Goal: Transaction & Acquisition: Purchase product/service

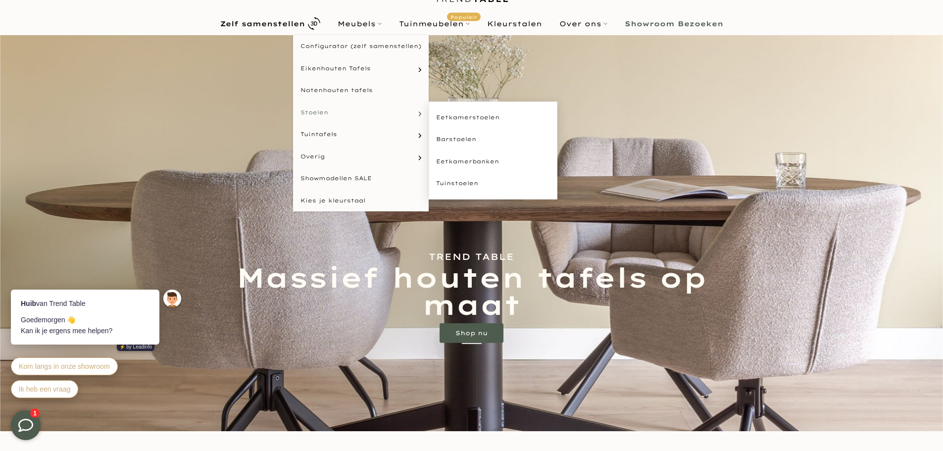
scroll to position [48, 0]
click at [457, 122] on link "Eetkamerstoelen" at bounding box center [493, 118] width 129 height 22
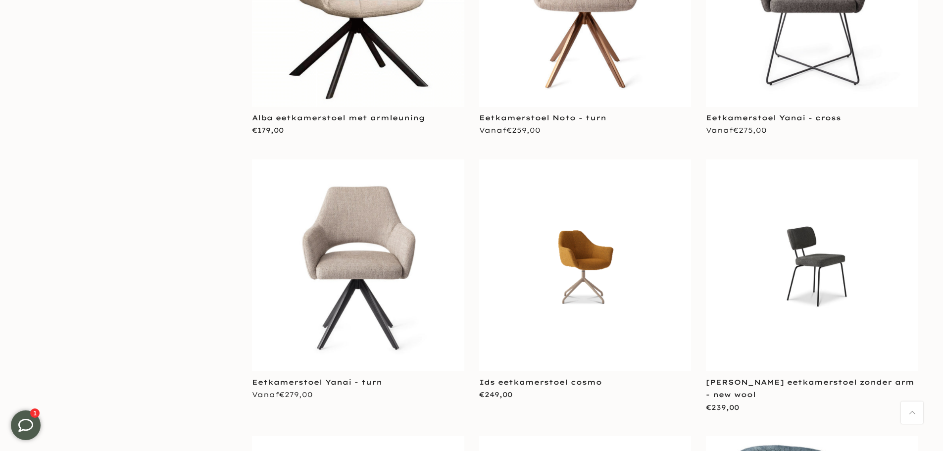
scroll to position [1880, 0]
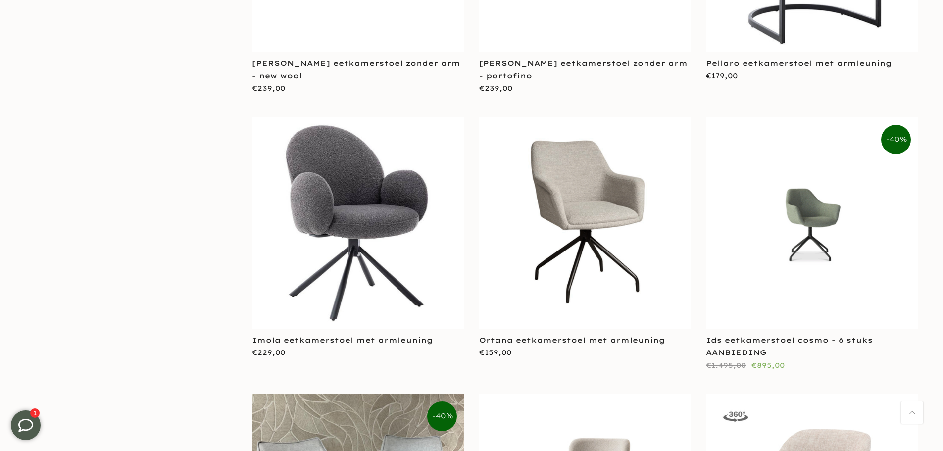
scroll to position [2324, 0]
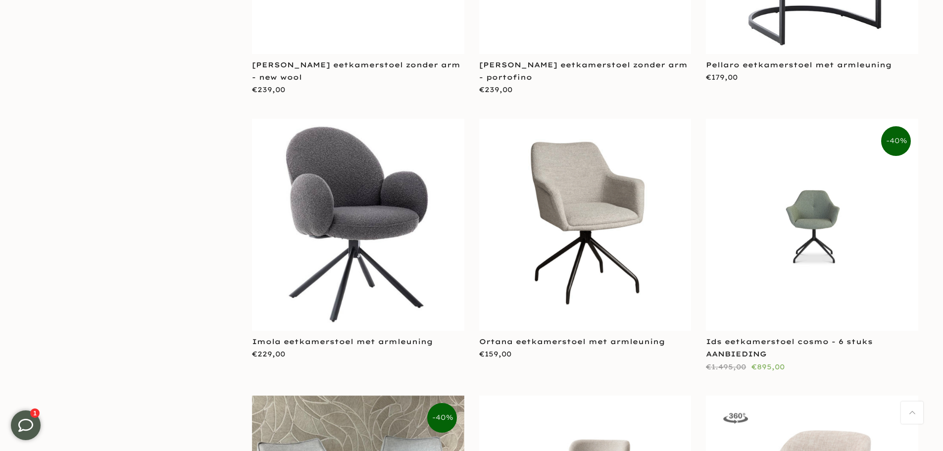
click at [804, 173] on img at bounding box center [812, 225] width 212 height 104
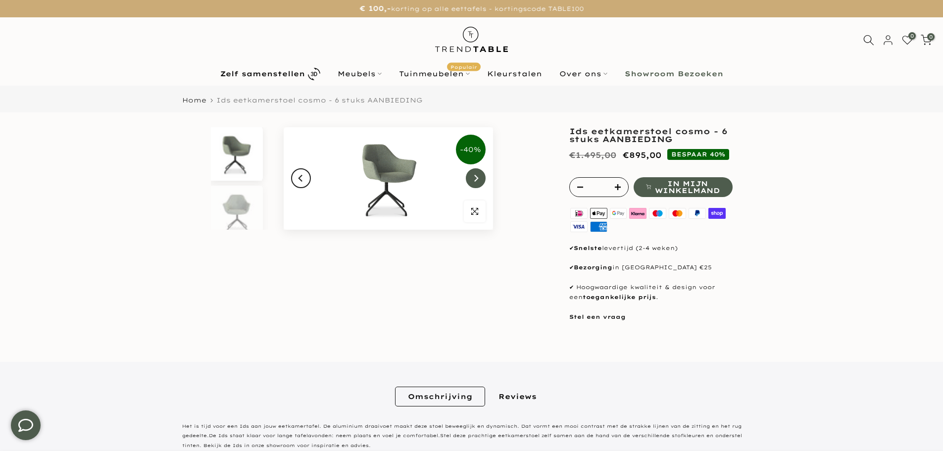
click at [477, 178] on icon "Next" at bounding box center [476, 178] width 4 height 7
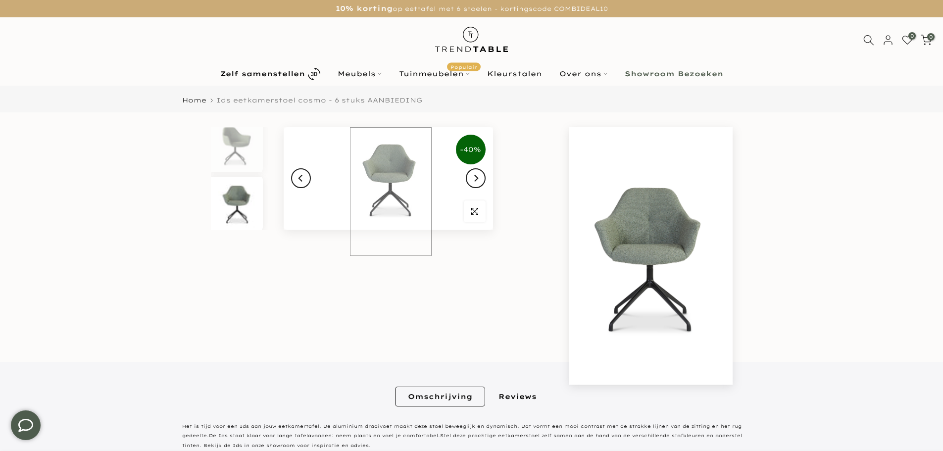
click at [391, 174] on img at bounding box center [388, 178] width 209 height 102
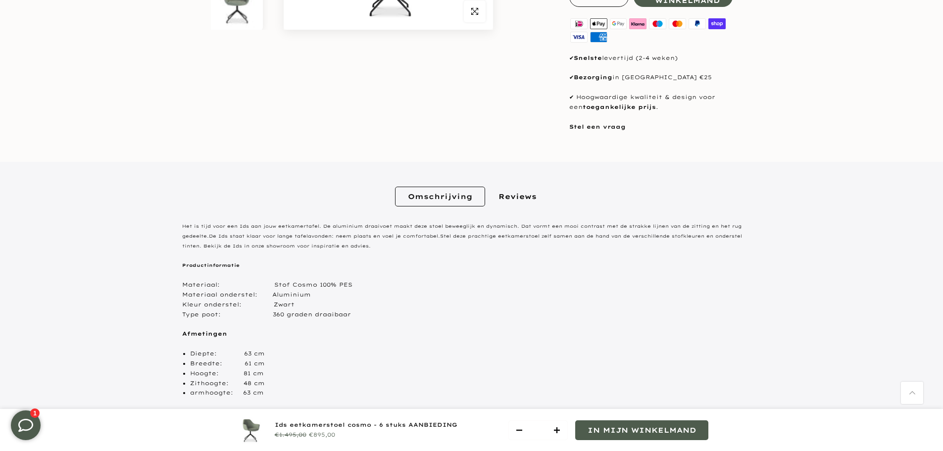
scroll to position [0, 0]
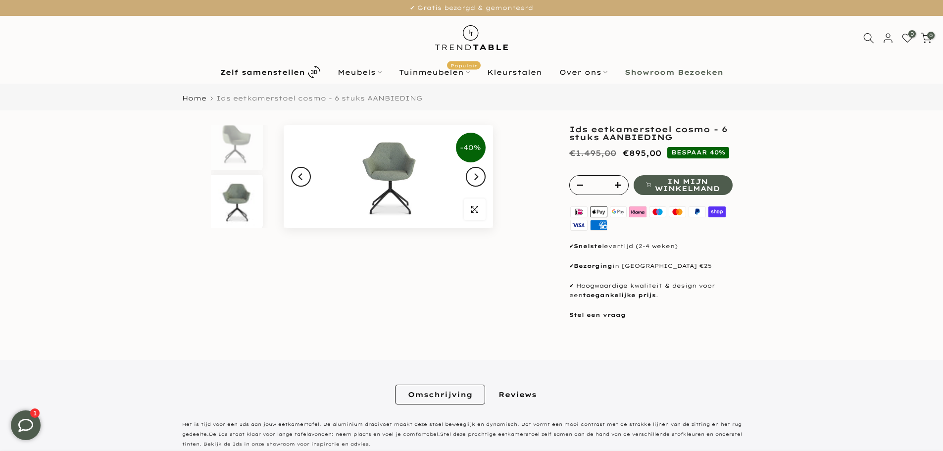
click at [254, 210] on img at bounding box center [236, 201] width 51 height 53
click at [468, 210] on span "button" at bounding box center [475, 209] width 22 height 22
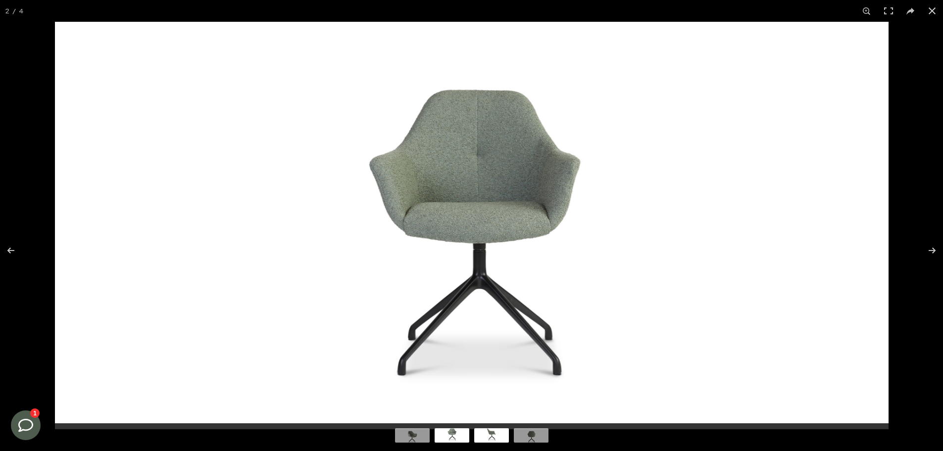
click at [492, 434] on img at bounding box center [491, 434] width 35 height 17
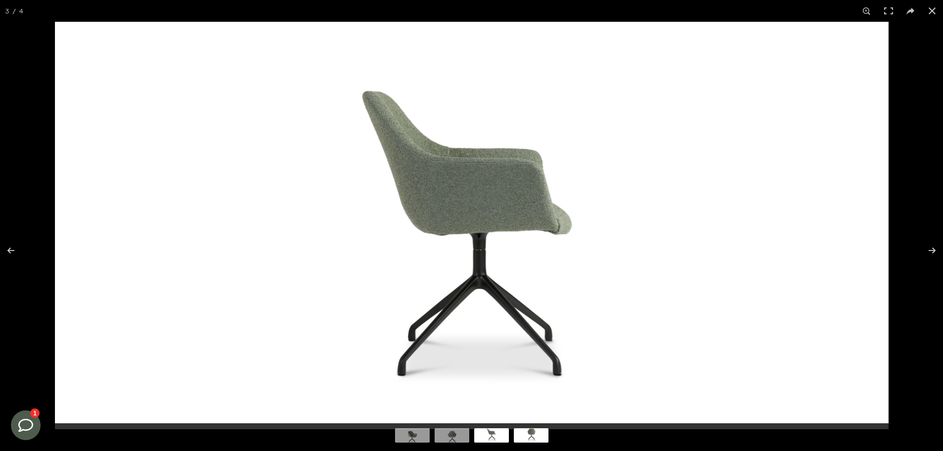
click at [530, 439] on img at bounding box center [531, 434] width 35 height 17
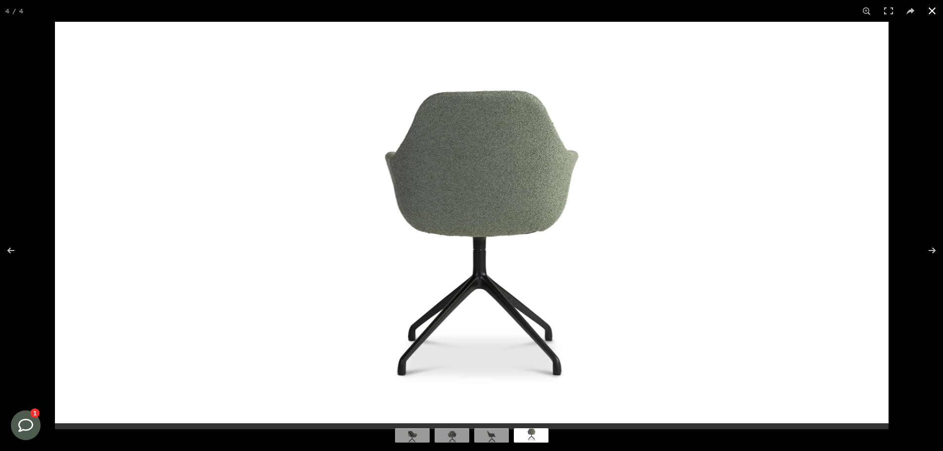
click at [936, 5] on button at bounding box center [932, 11] width 22 height 22
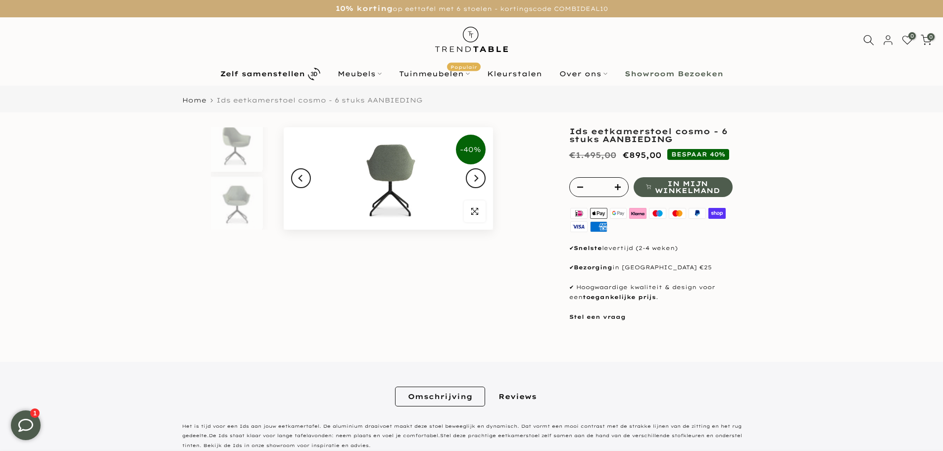
scroll to position [126, 0]
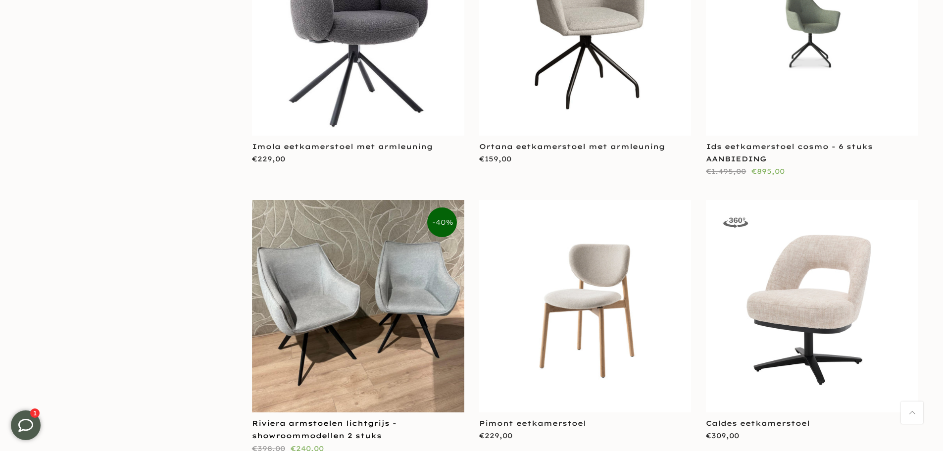
scroll to position [2522, 0]
click at [334, 418] on link "Riviera armstoelen lichtgrijs - showroommodellen 2 stuks" at bounding box center [324, 428] width 145 height 21
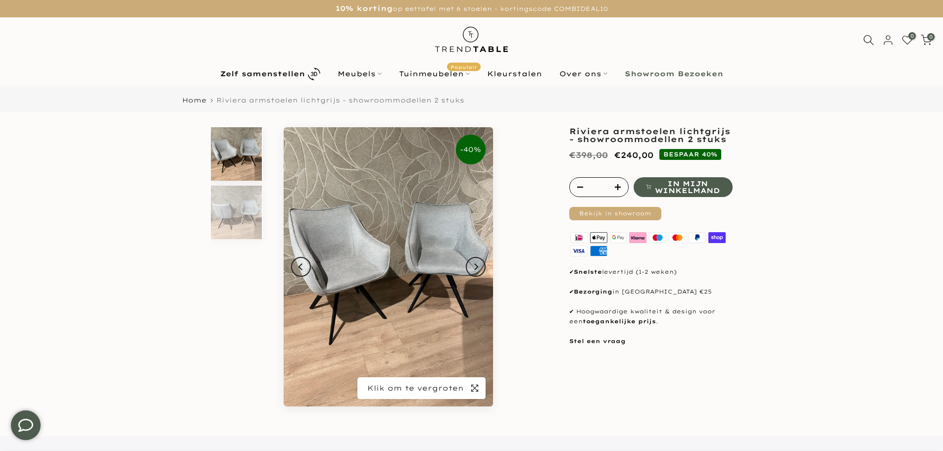
click at [474, 388] on icon "button" at bounding box center [474, 388] width 7 height 7
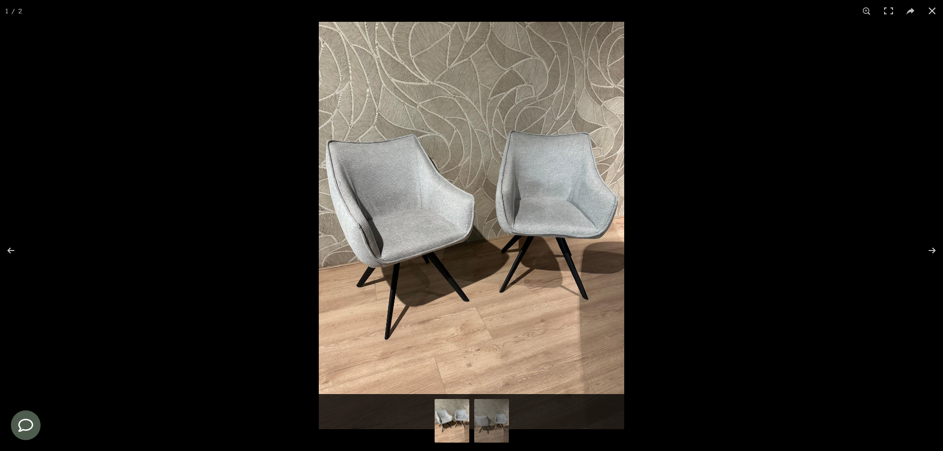
click at [516, 207] on img at bounding box center [471, 225] width 305 height 407
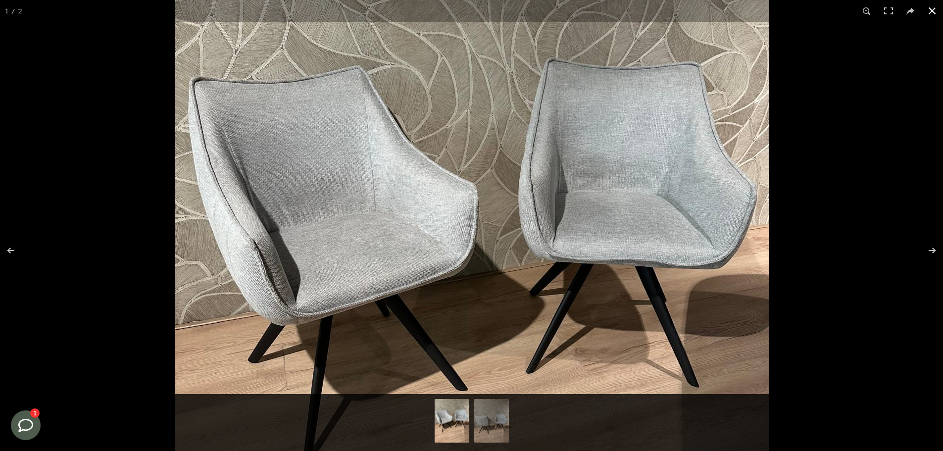
click at [933, 9] on button at bounding box center [932, 11] width 22 height 22
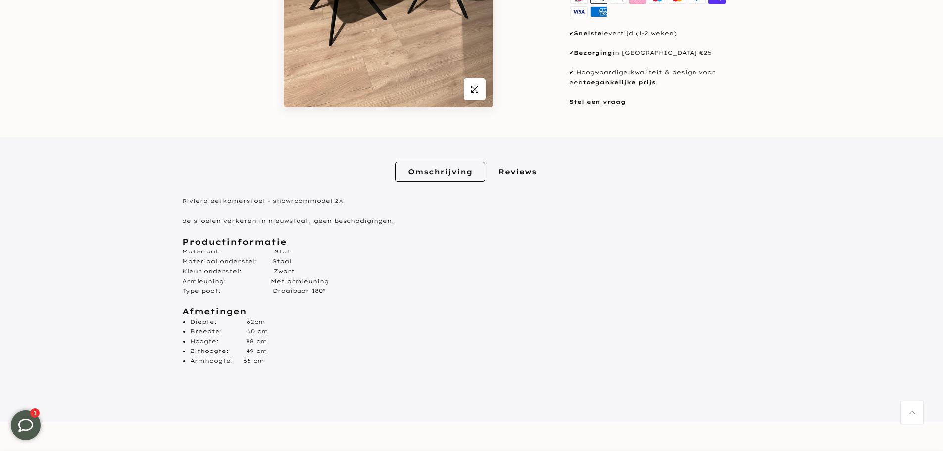
scroll to position [50, 0]
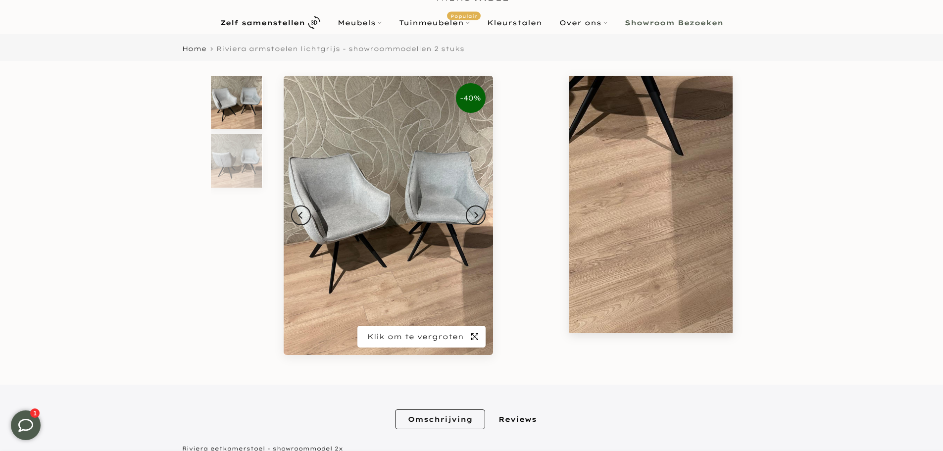
click at [464, 342] on span "button" at bounding box center [475, 337] width 22 height 22
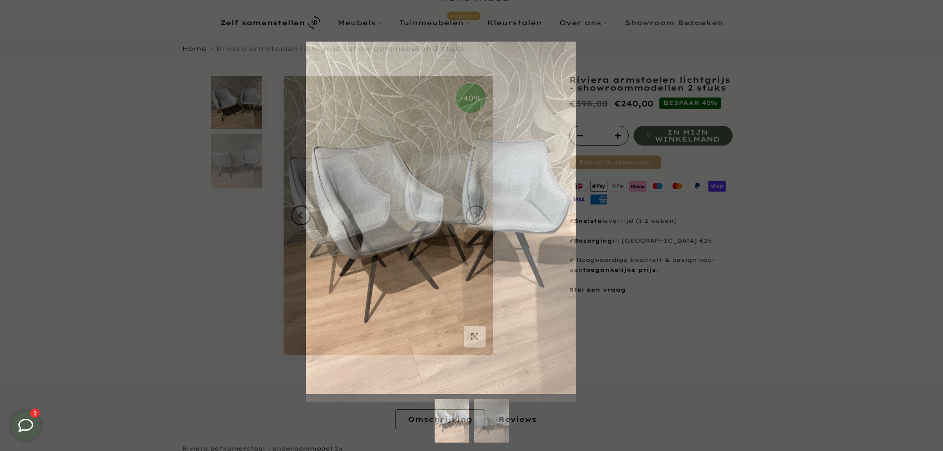
scroll to position [0, 0]
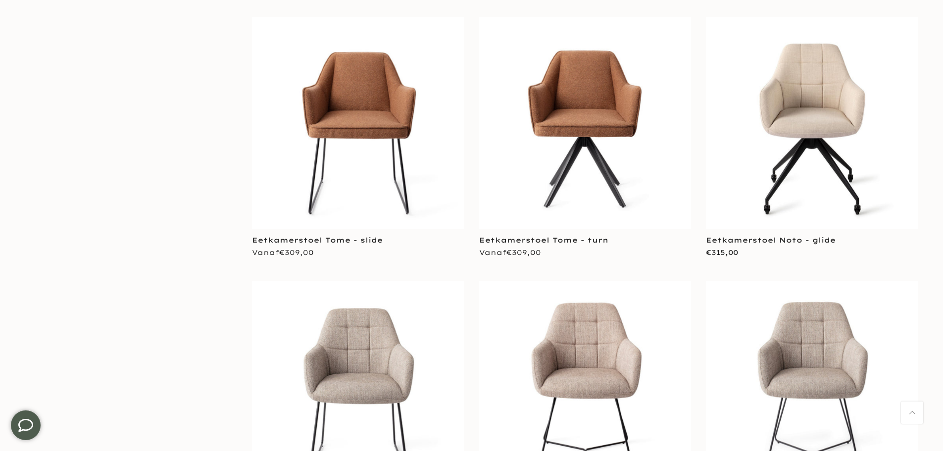
scroll to position [4153, 0]
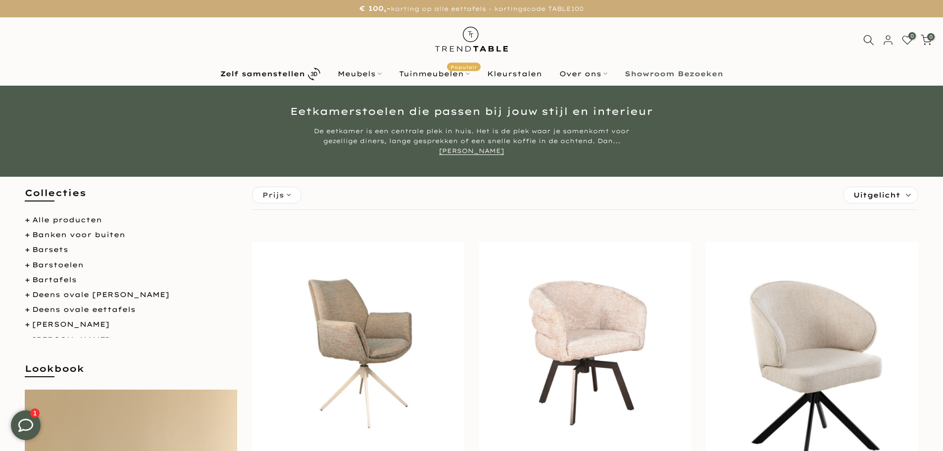
click at [884, 191] on span "Uitgelicht" at bounding box center [876, 195] width 47 height 16
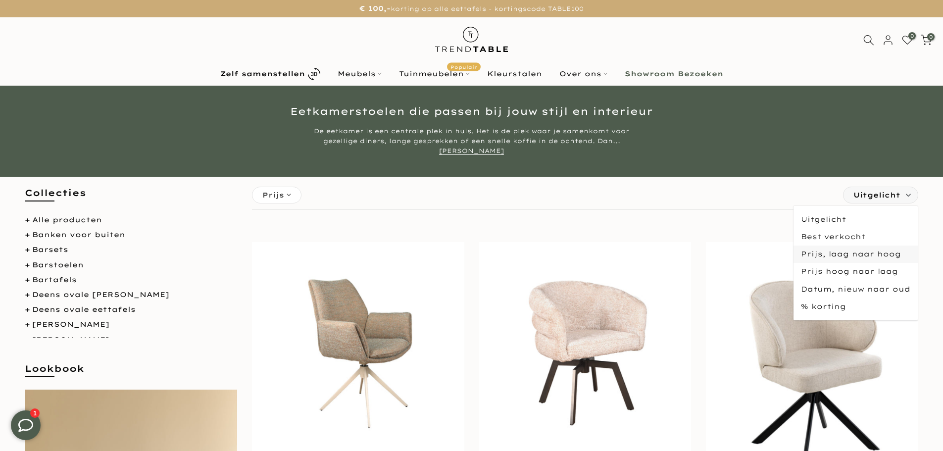
click at [841, 256] on span "Prijs, laag naar hoog" at bounding box center [855, 254] width 124 height 17
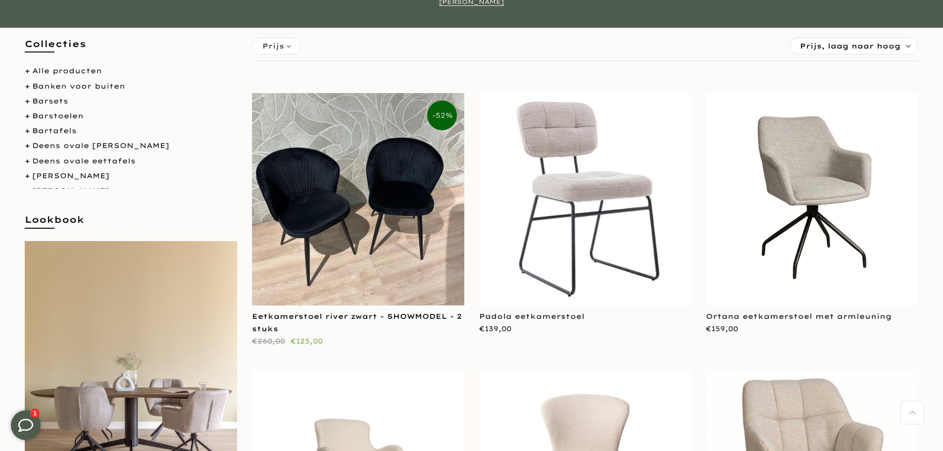
scroll to position [147, 0]
click at [336, 315] on link "Eetkamerstoel river zwart - SHOWMODEL - 2 stuks" at bounding box center [357, 322] width 210 height 21
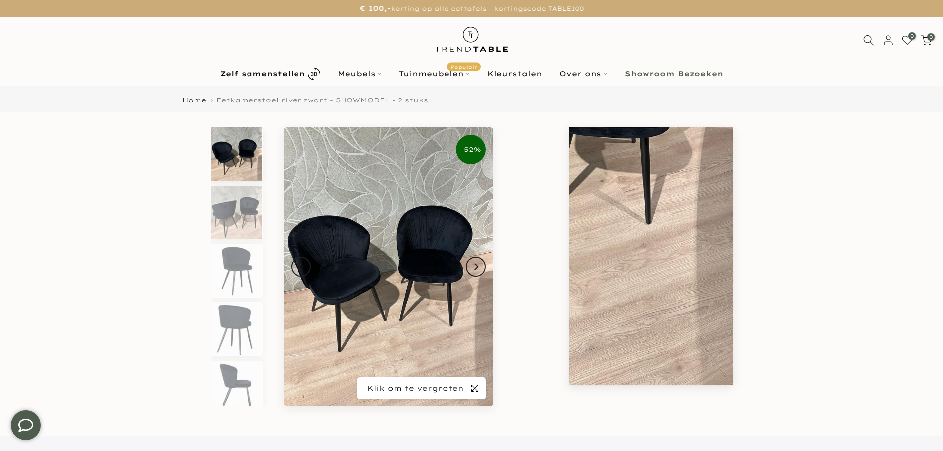
click at [473, 390] on icon "button" at bounding box center [474, 388] width 7 height 8
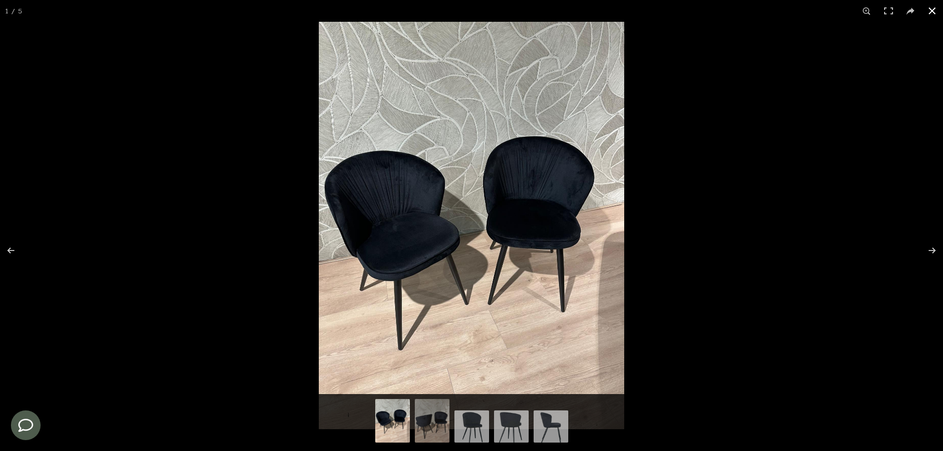
click at [935, 10] on button at bounding box center [932, 11] width 22 height 22
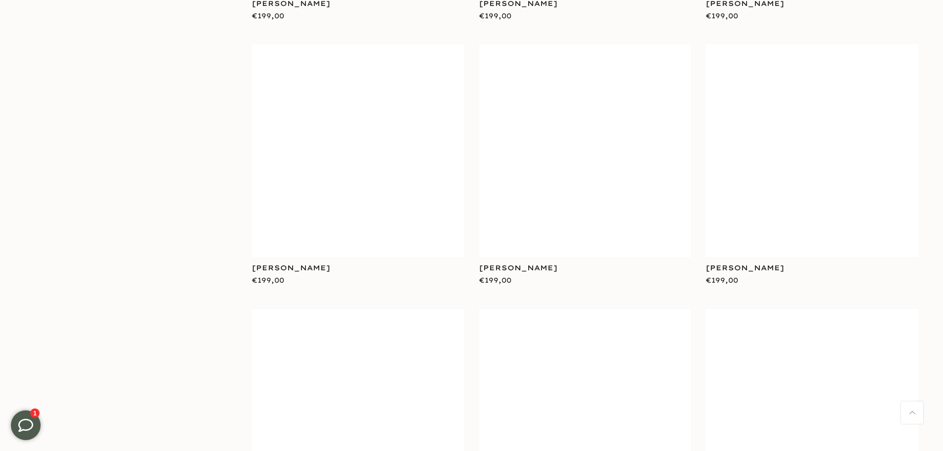
scroll to position [1728, 0]
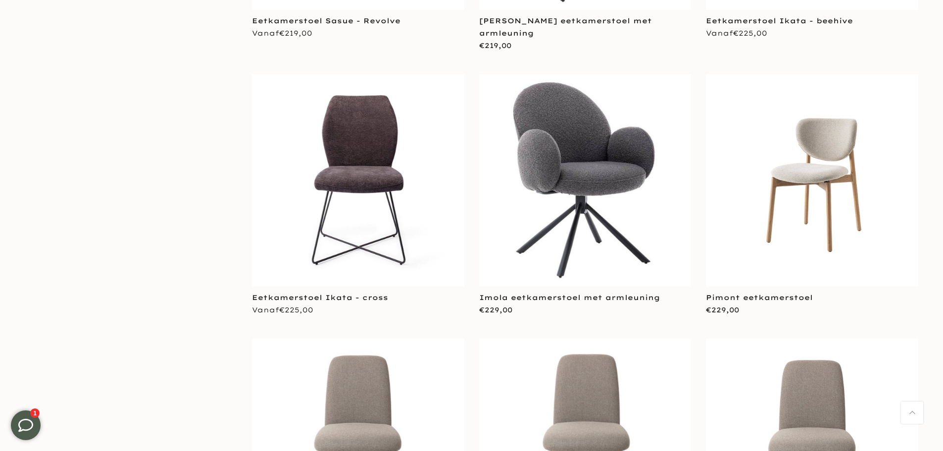
scroll to position [2622, 0]
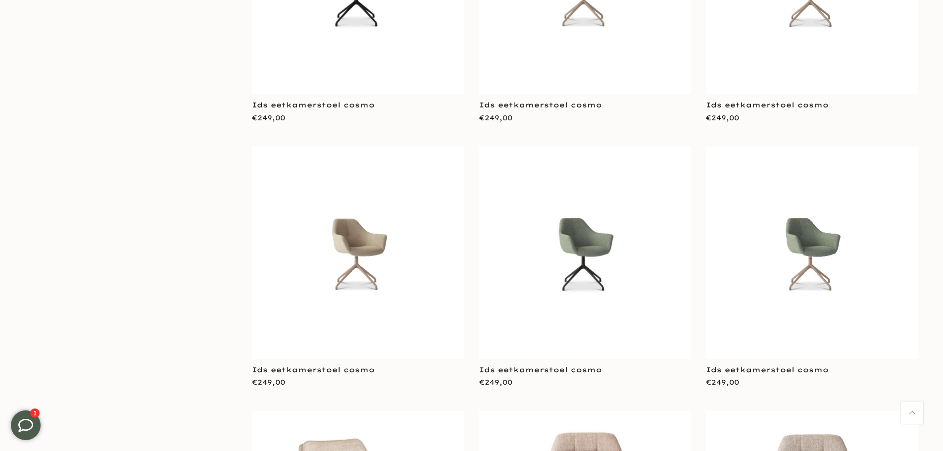
scroll to position [6134, 0]
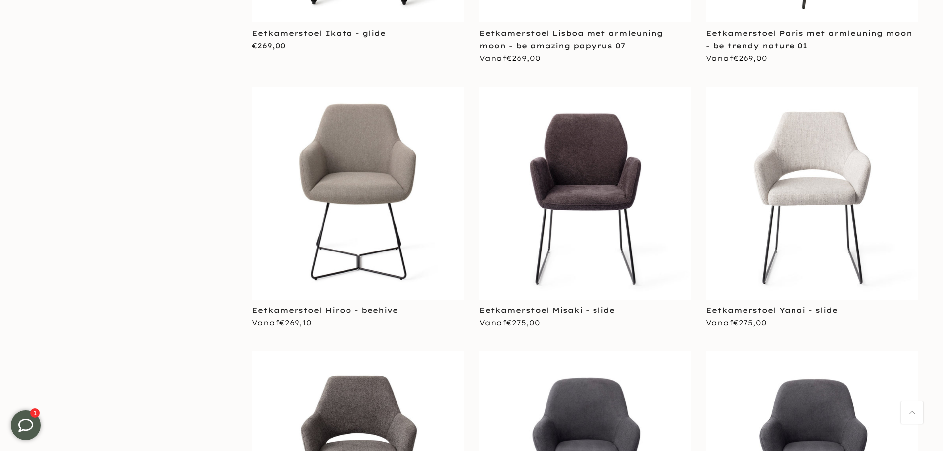
scroll to position [7968, 0]
